Goal: Transaction & Acquisition: Purchase product/service

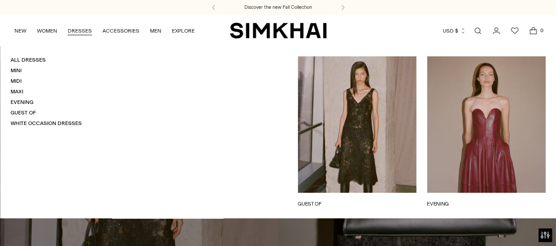
click at [83, 29] on link "DRESSES" at bounding box center [80, 30] width 24 height 19
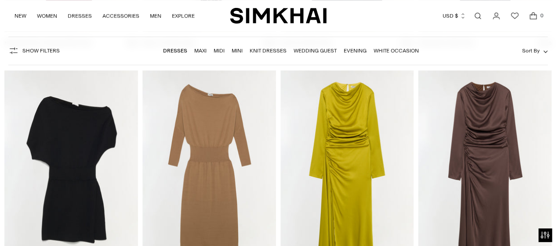
scroll to position [2121, 0]
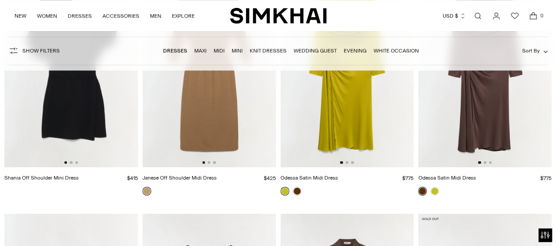
click at [495, 167] on img at bounding box center [485, 67] width 134 height 200
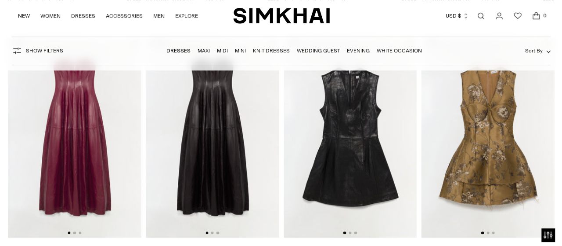
scroll to position [0, 0]
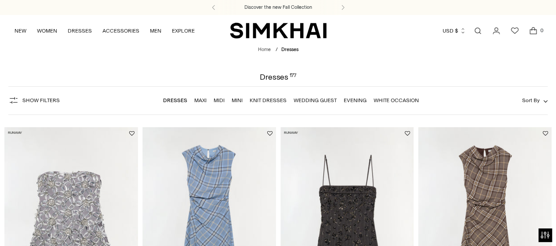
click at [475, 31] on link "Open search modal" at bounding box center [478, 31] width 18 height 18
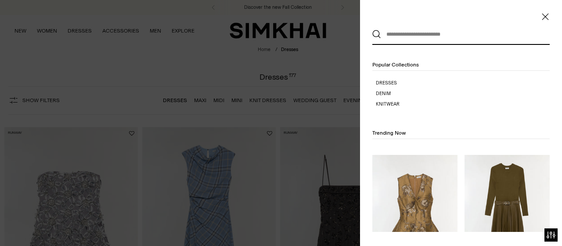
click at [416, 38] on input "text" at bounding box center [459, 34] width 156 height 19
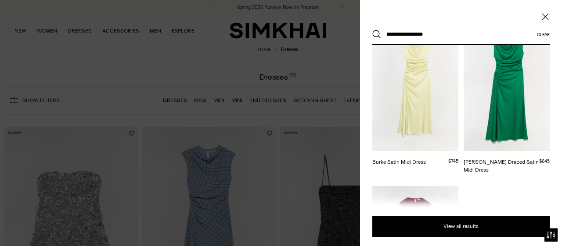
scroll to position [25, 0]
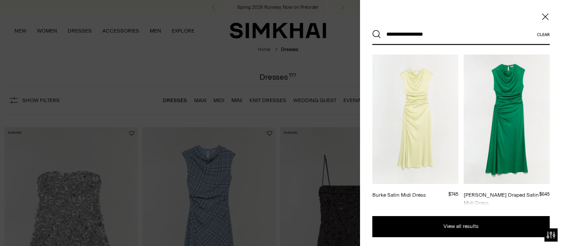
type input "**********"
click at [501, 191] on div "[PERSON_NAME] Draped Satin Midi Dress" at bounding box center [502, 199] width 76 height 16
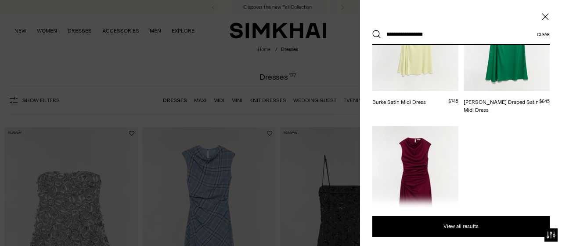
scroll to position [150, 0]
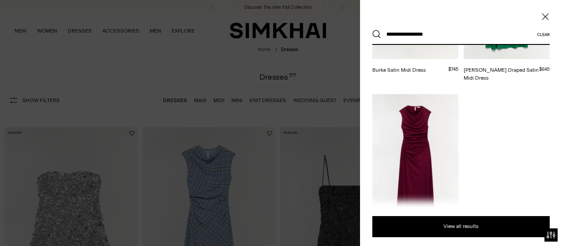
click at [422, 137] on img at bounding box center [415, 158] width 86 height 129
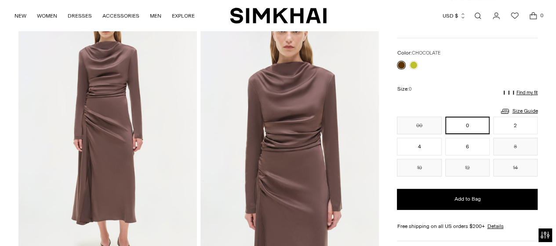
scroll to position [64, 0]
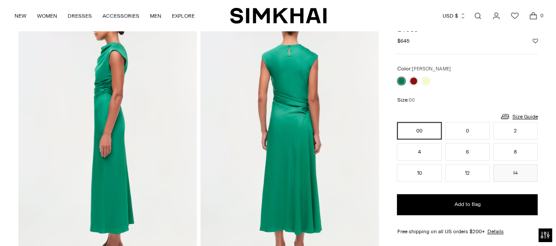
scroll to position [171, 0]
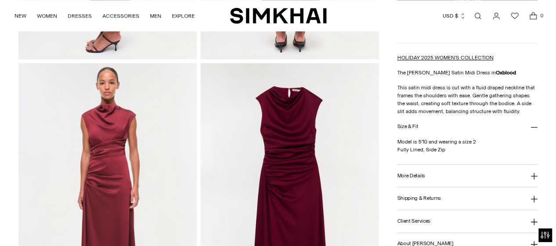
scroll to position [545, 0]
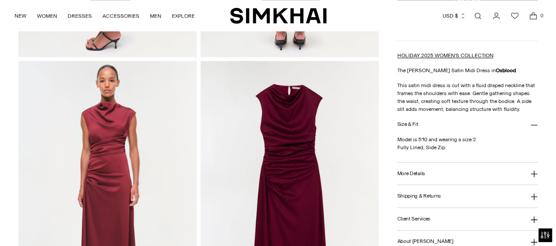
drag, startPoint x: 560, startPoint y: 16, endPoint x: 560, endPoint y: 96, distance: 79.9
click at [555, 96] on html "Accessibility Screen-Reader Guide, Feedback, and Issue Reporting | New window D…" at bounding box center [278, 244] width 556 height 1578
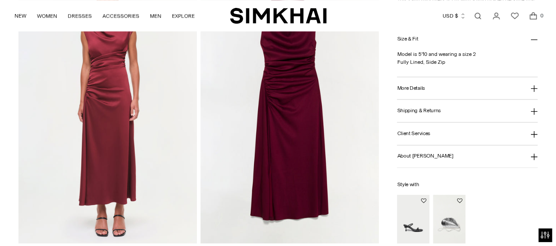
scroll to position [632, 0]
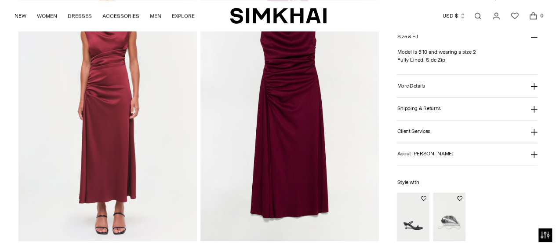
click at [534, 85] on icon at bounding box center [534, 86] width 7 height 7
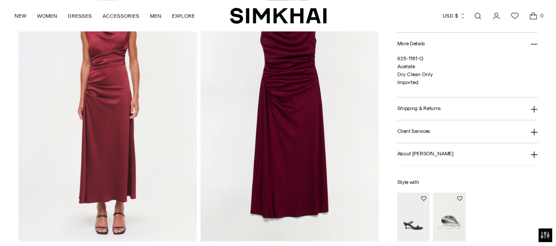
click at [533, 108] on icon at bounding box center [533, 108] width 7 height 7
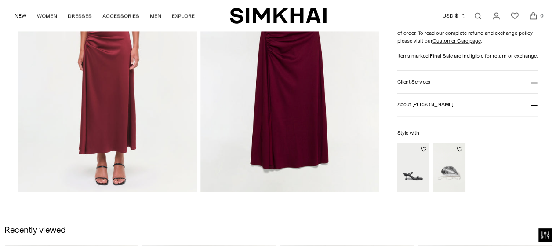
scroll to position [690, 0]
